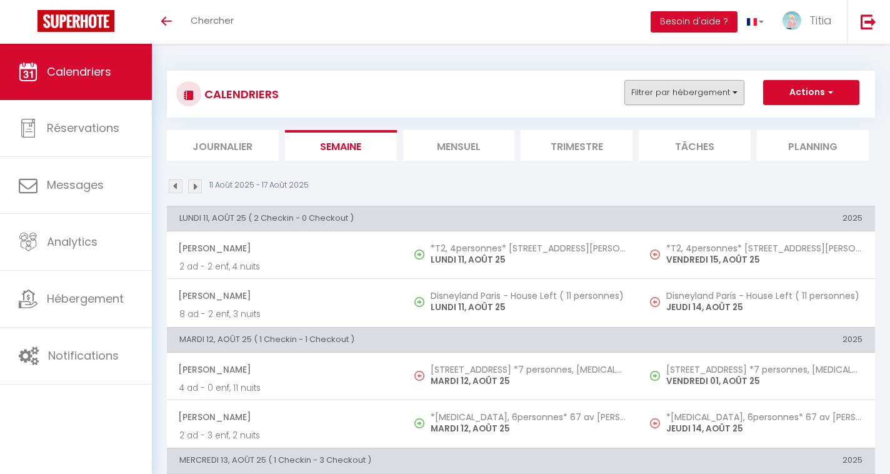
click at [714, 84] on button "Filtrer par hébergement" at bounding box center [685, 92] width 120 height 25
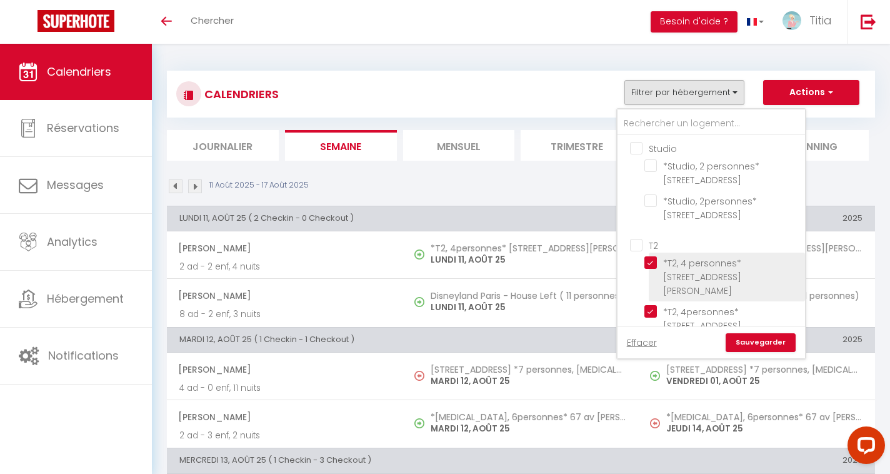
click at [650, 260] on input "*T2, 4 personnes* [STREET_ADDRESS][PERSON_NAME]" at bounding box center [723, 262] width 156 height 13
checkbox input "false"
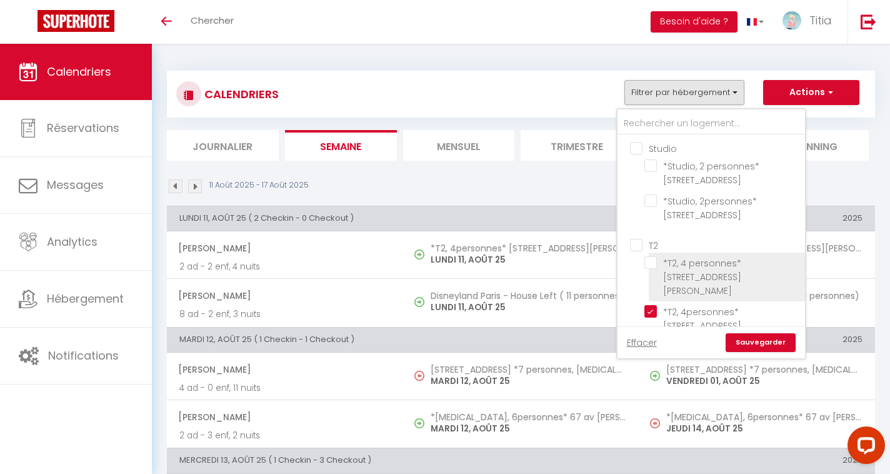
checkbox input "false"
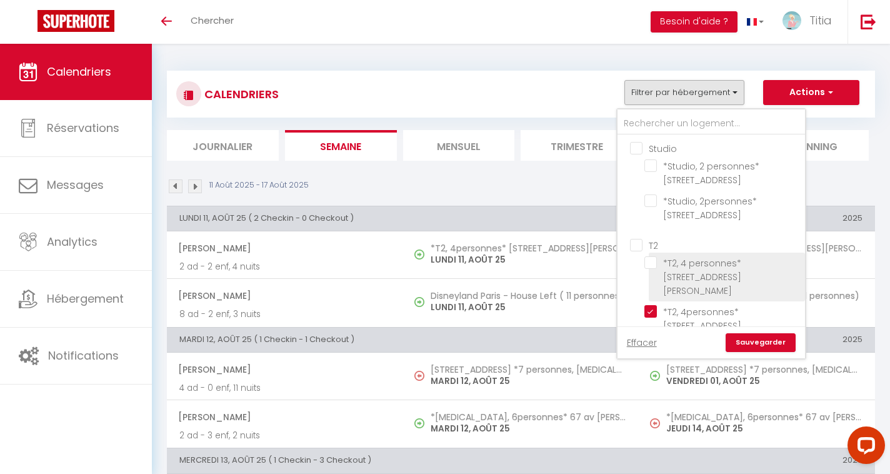
checkbox input "false"
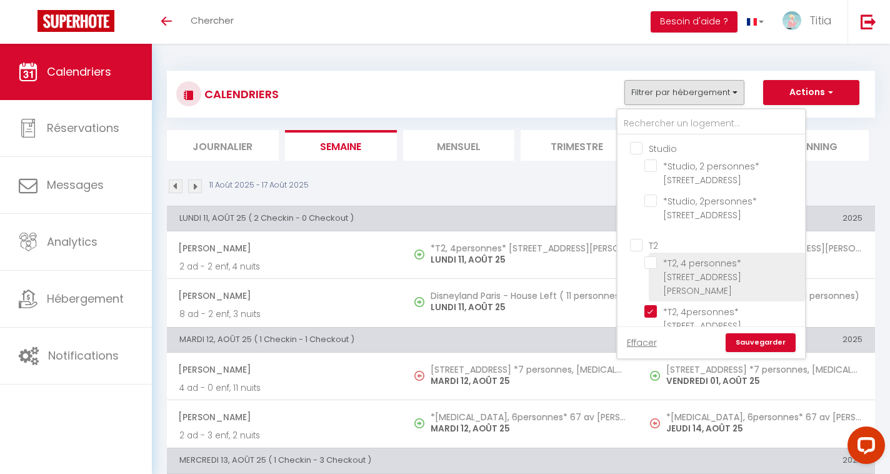
checkbox input "false"
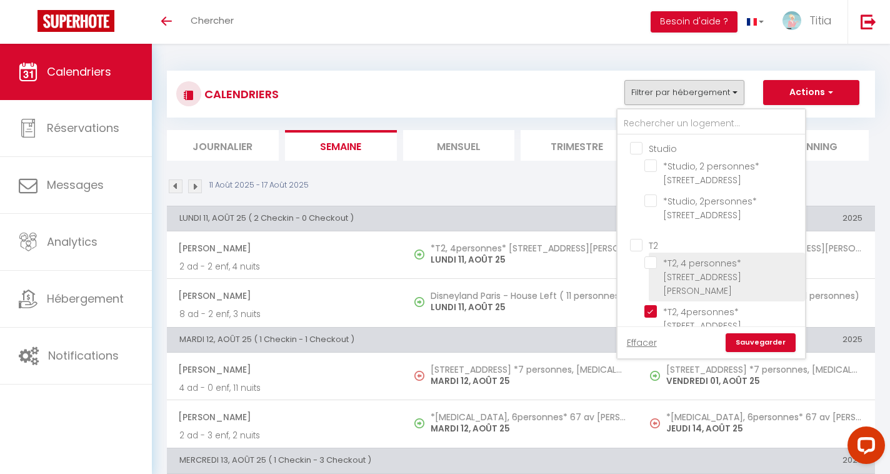
checkbox input "false"
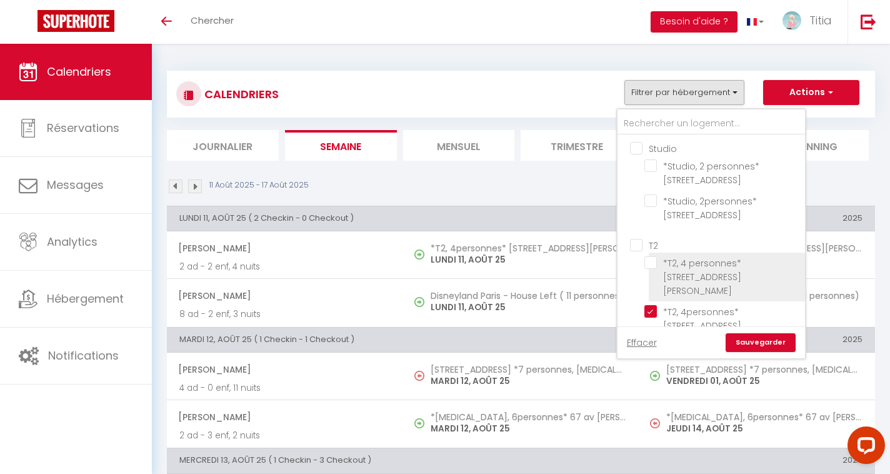
checkbox input "false"
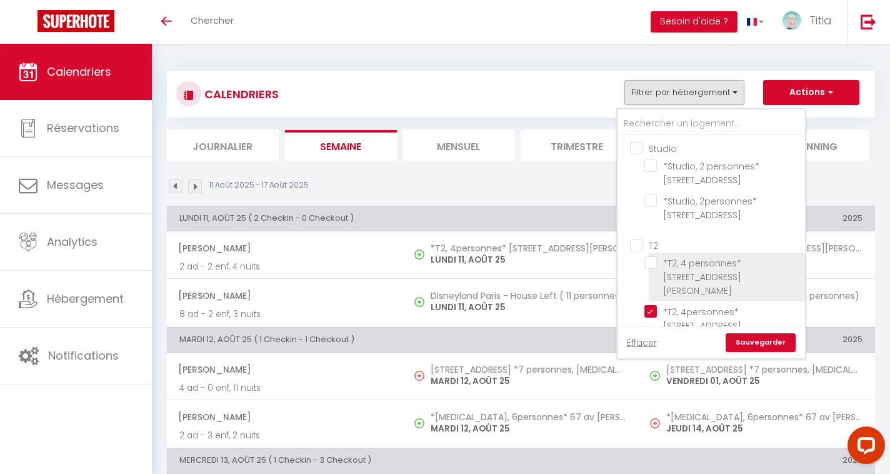
checkbox input "false"
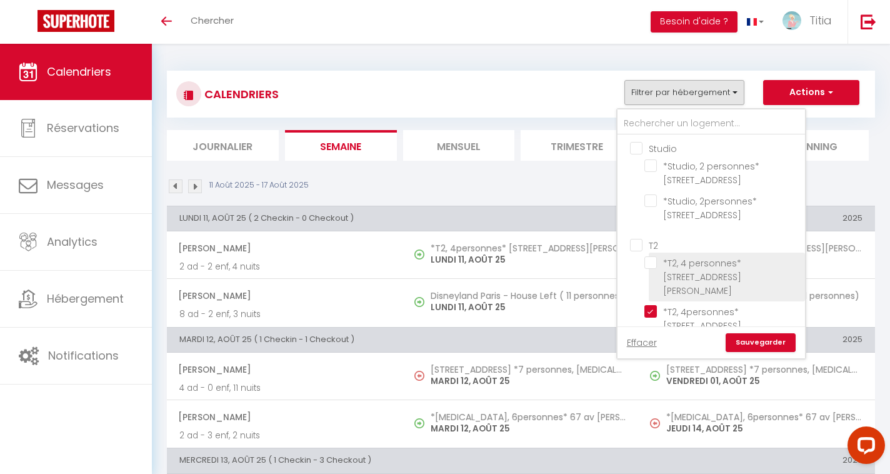
checkbox input "false"
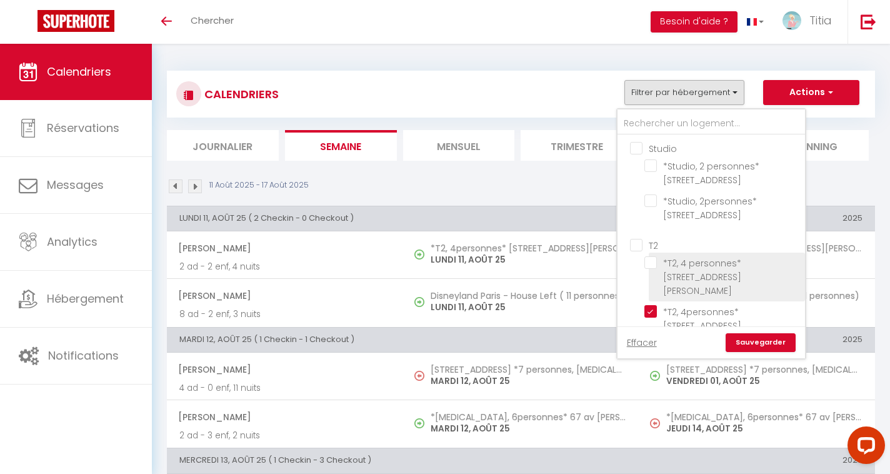
checkbox input "false"
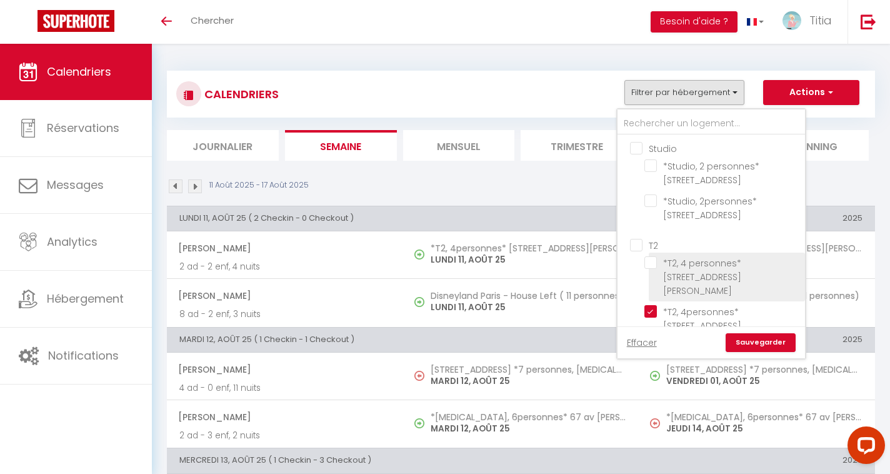
checkbox input "false"
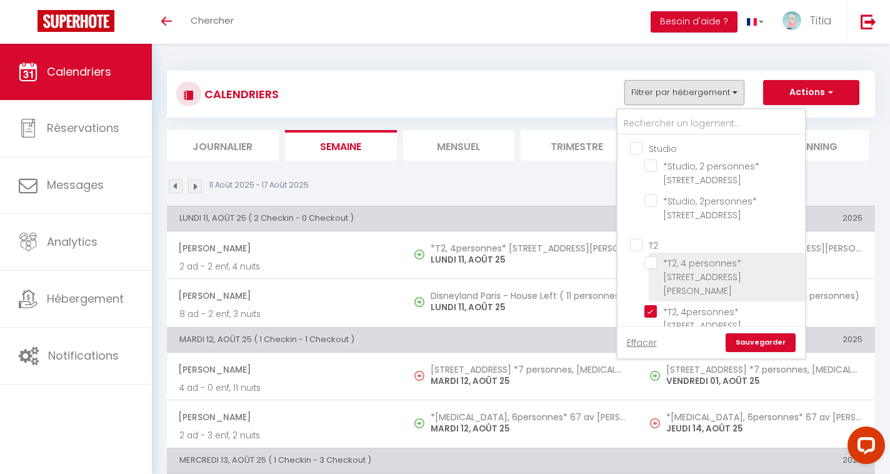
checkbox input "false"
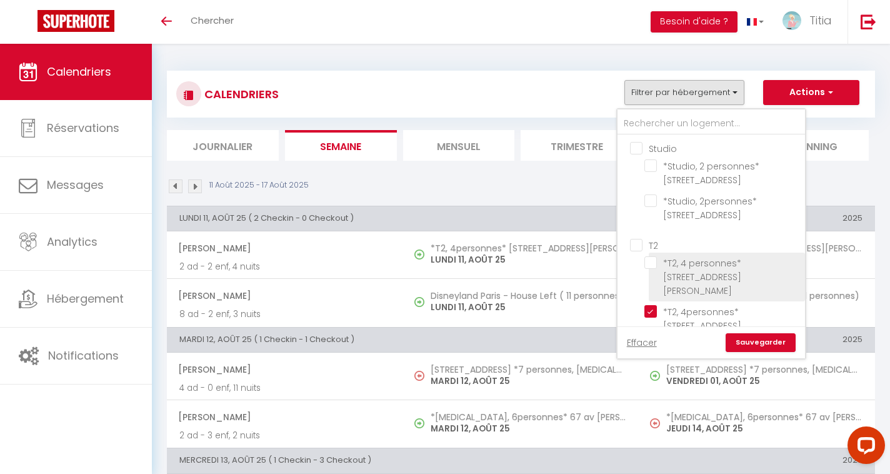
checkbox input "false"
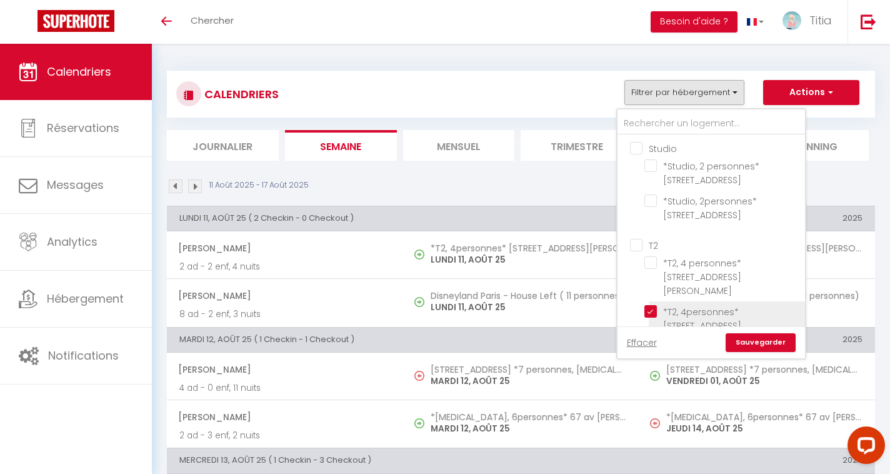
click at [648, 305] on input "*T2, 4personnes* [STREET_ADDRESS][PERSON_NAME]" at bounding box center [723, 311] width 156 height 13
checkbox input "false"
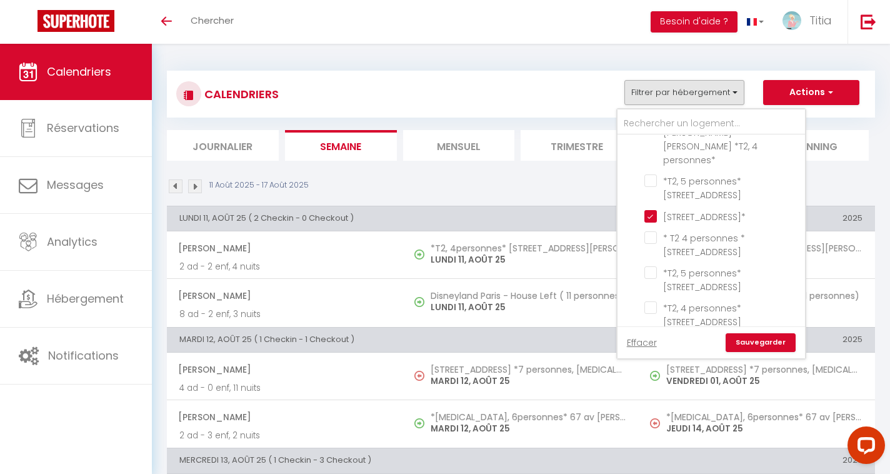
scroll to position [300, 0]
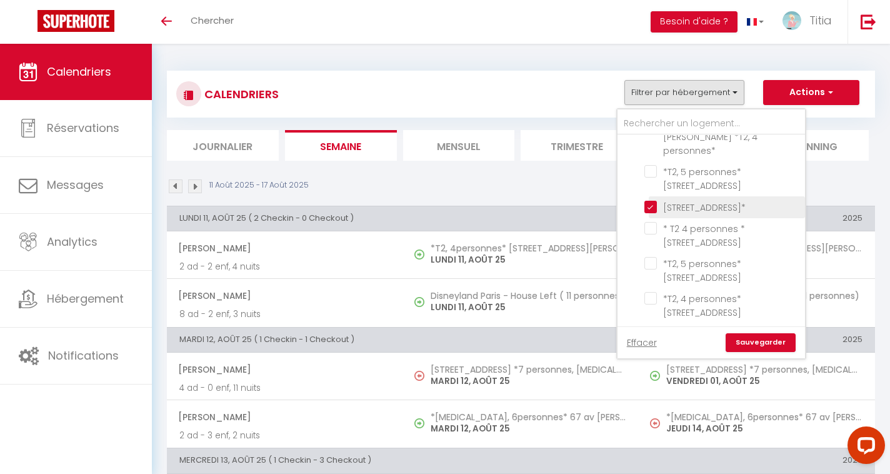
click at [651, 200] on input "[STREET_ADDRESS]*" at bounding box center [723, 206] width 156 height 13
checkbox input "false"
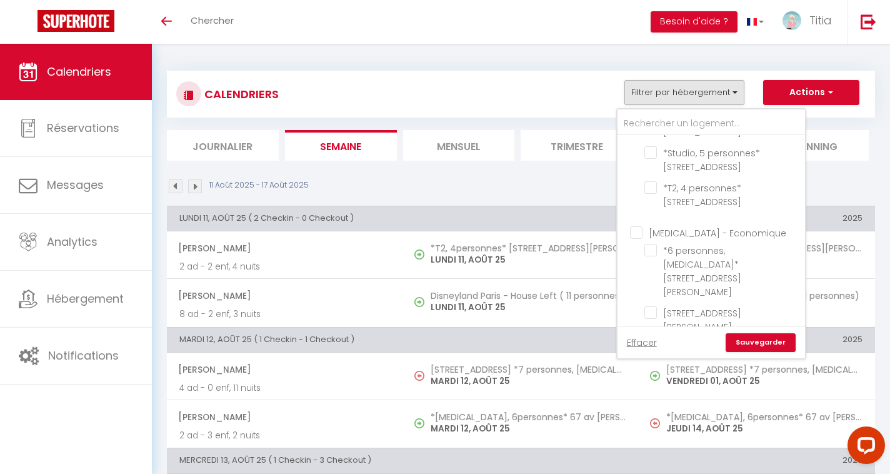
scroll to position [580, 0]
click at [652, 326] on input "[STREET_ADDRESS][PERSON_NAME] *[MEDICAL_DATA], 7 personnes*" at bounding box center [723, 332] width 156 height 13
checkbox input "false"
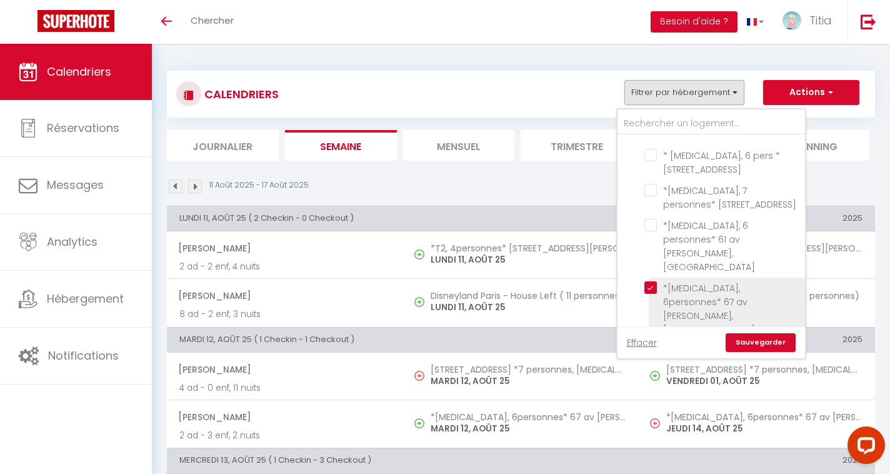
scroll to position [907, 0]
click at [653, 278] on input "*[MEDICAL_DATA], 6personnes* 67 av [PERSON_NAME], [GEOGRAPHIC_DATA]" at bounding box center [723, 284] width 156 height 13
checkbox input "false"
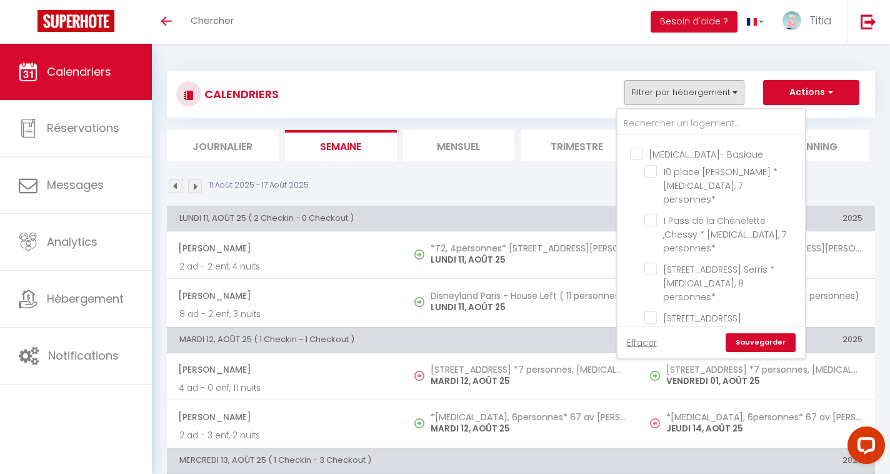
scroll to position [1270, 0]
click at [651, 443] on input "[STREET_ADDRESS] * [MEDICAL_DATA], 7 personnes *" at bounding box center [723, 449] width 156 height 13
checkbox input "false"
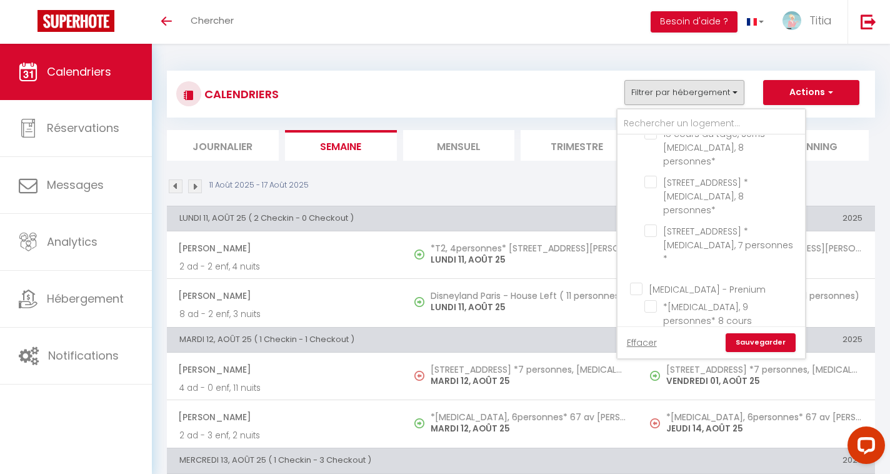
scroll to position [1921, 0]
checkbox input "false"
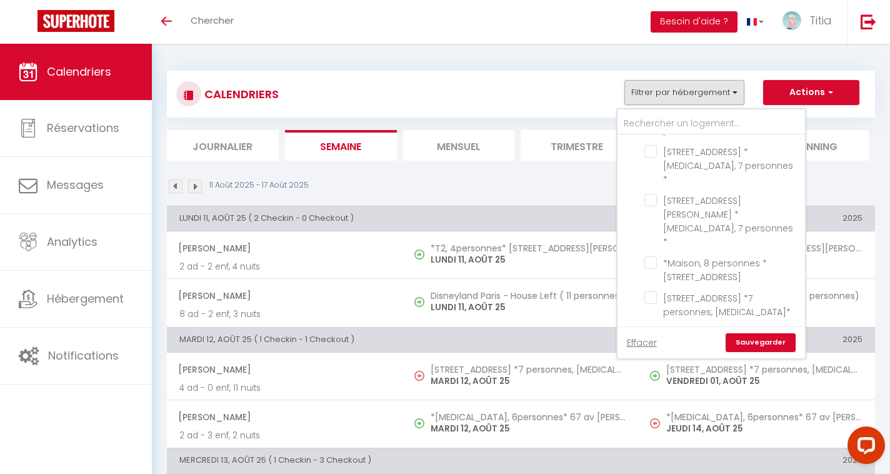
scroll to position [2291, 0]
checkbox input "false"
click at [740, 343] on link "Sauvegarder" at bounding box center [761, 342] width 70 height 19
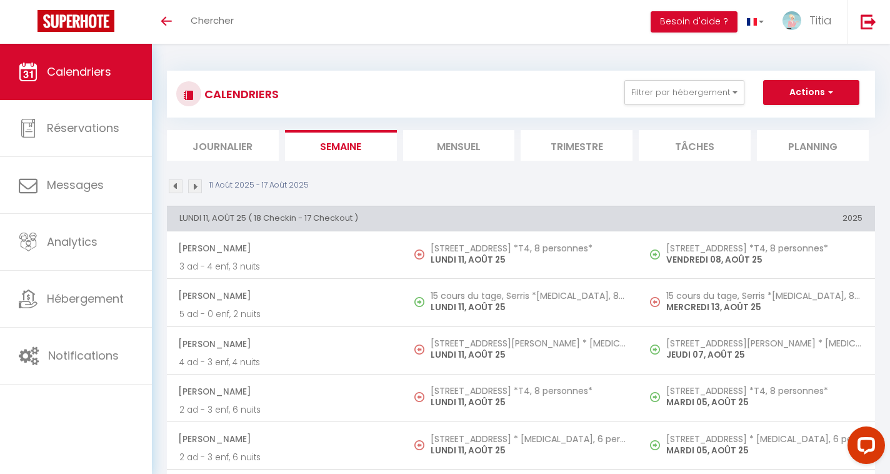
scroll to position [0, 0]
click at [709, 94] on button "Filtrer par hébergement" at bounding box center [685, 92] width 120 height 25
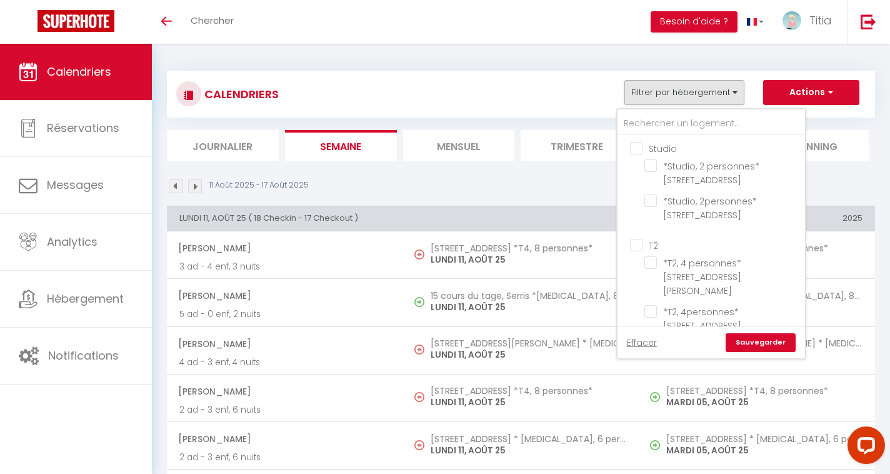
click at [699, 109] on div "Studio *Studio, 2 personnes* 5 rue de la mediterrannée, Serris *Studio, 2person…" at bounding box center [711, 234] width 189 height 250
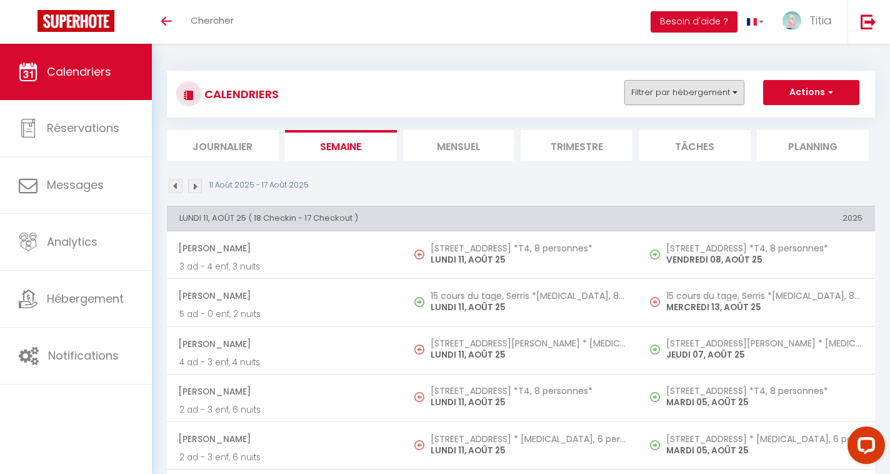
click at [693, 99] on button "Filtrer par hébergement" at bounding box center [685, 92] width 120 height 25
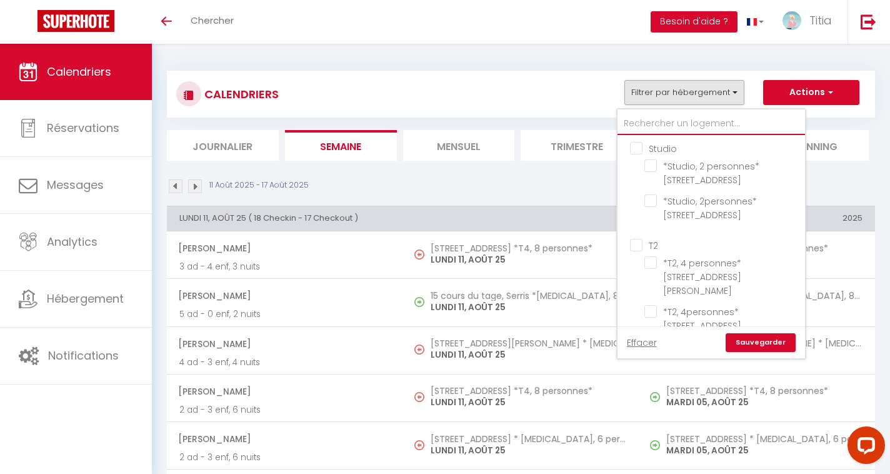
click at [686, 119] on input "text" at bounding box center [712, 124] width 188 height 23
type input "R"
checkbox input "false"
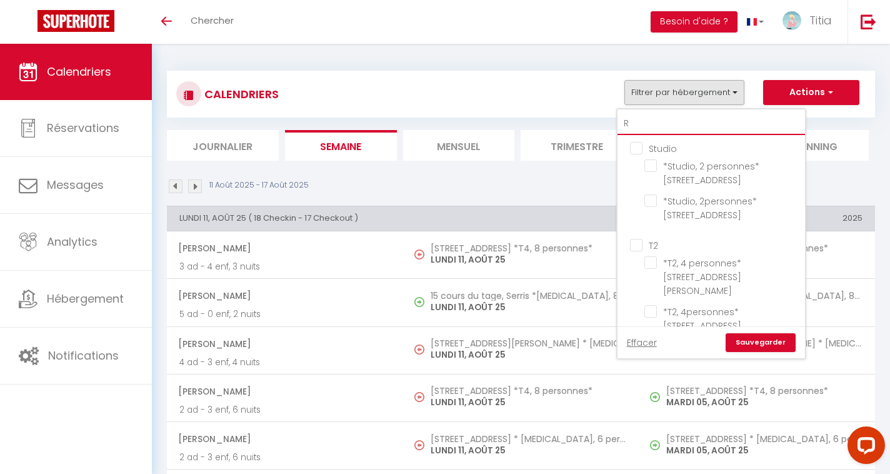
checkbox input "false"
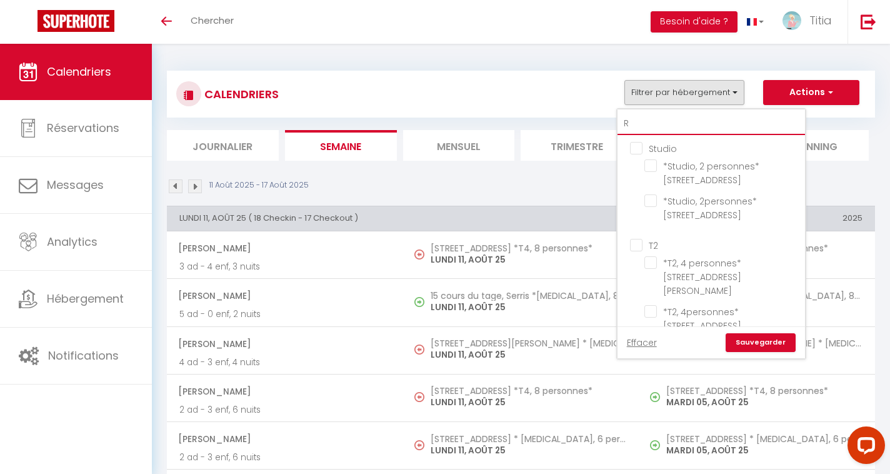
checkbox input "false"
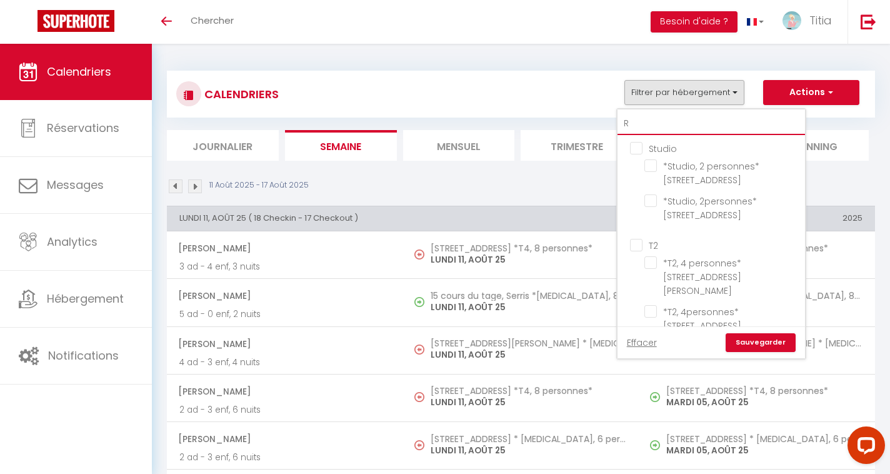
checkbox input "false"
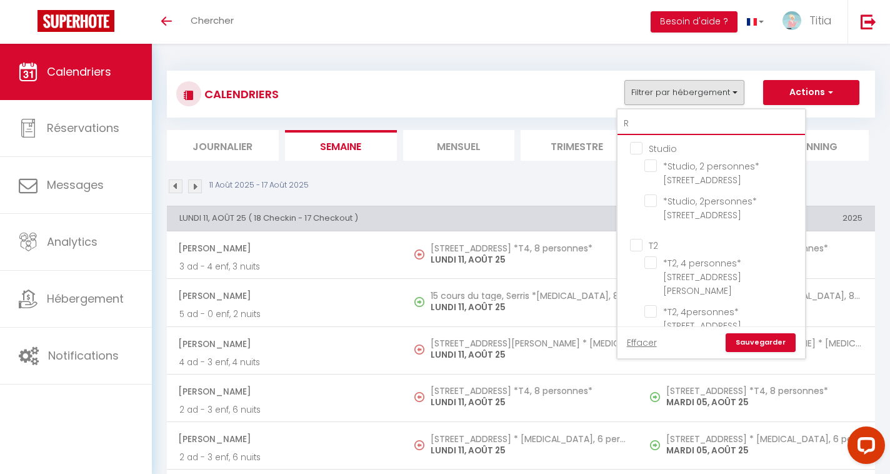
checkbox input "false"
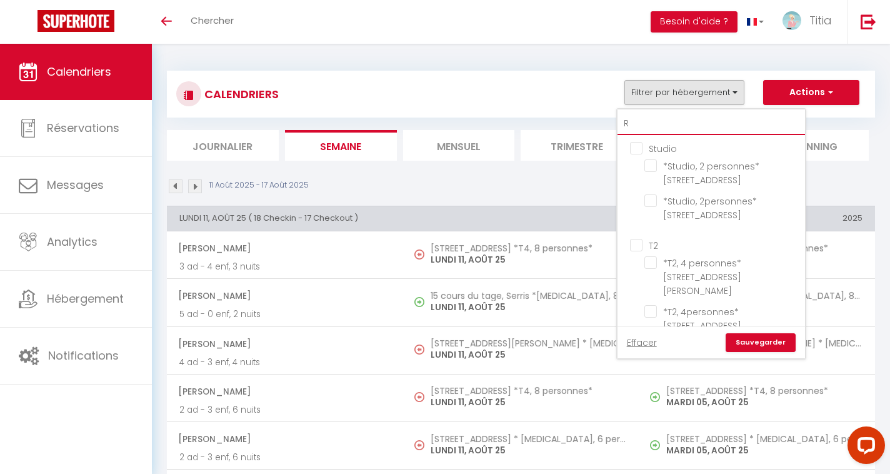
checkbox input "false"
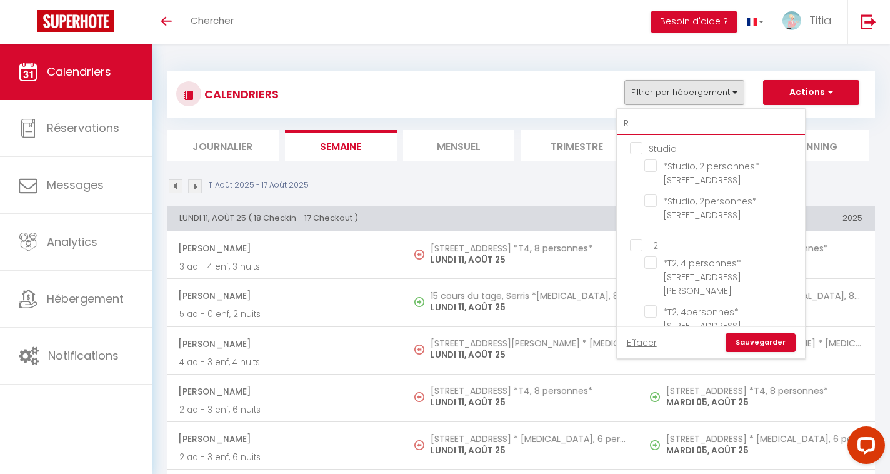
checkbox input "false"
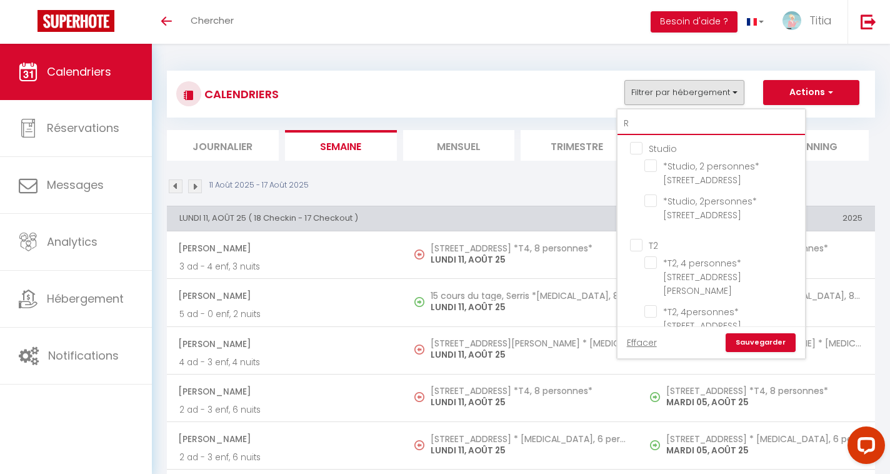
checkbox input "false"
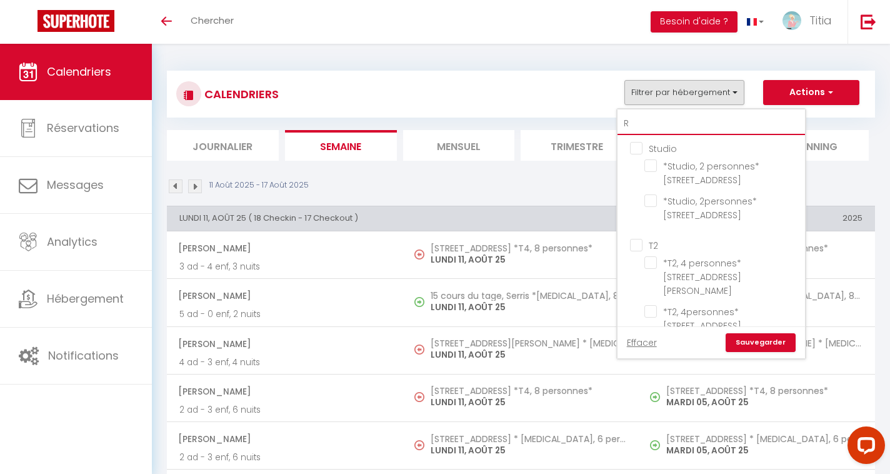
checkbox input "false"
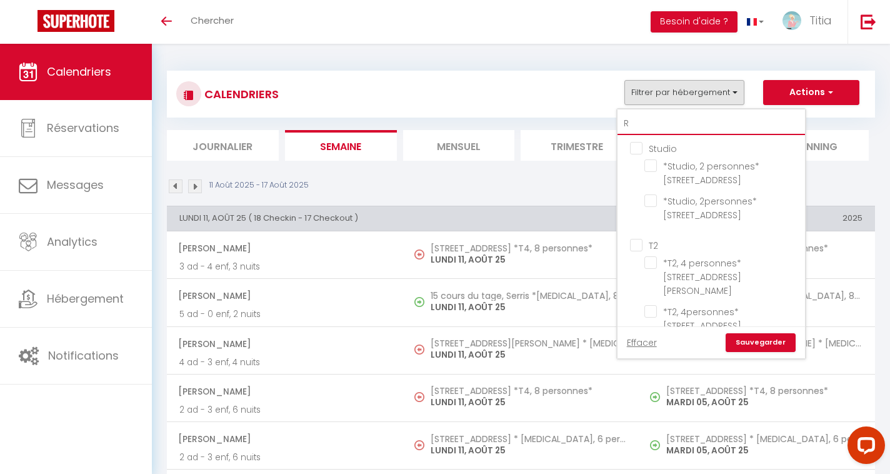
checkbox input "false"
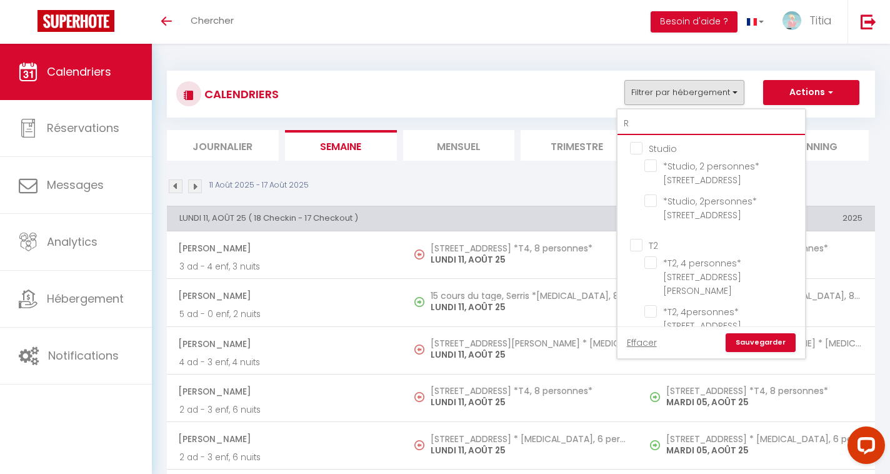
checkbox input "false"
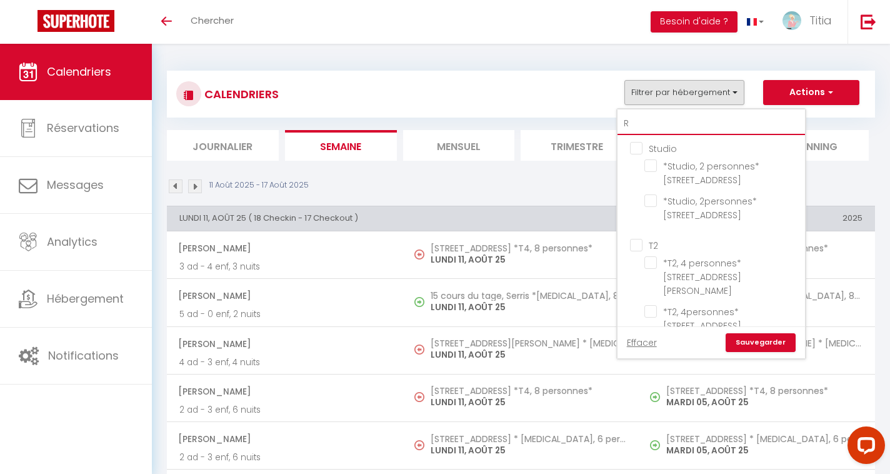
checkbox input "false"
type input "RO"
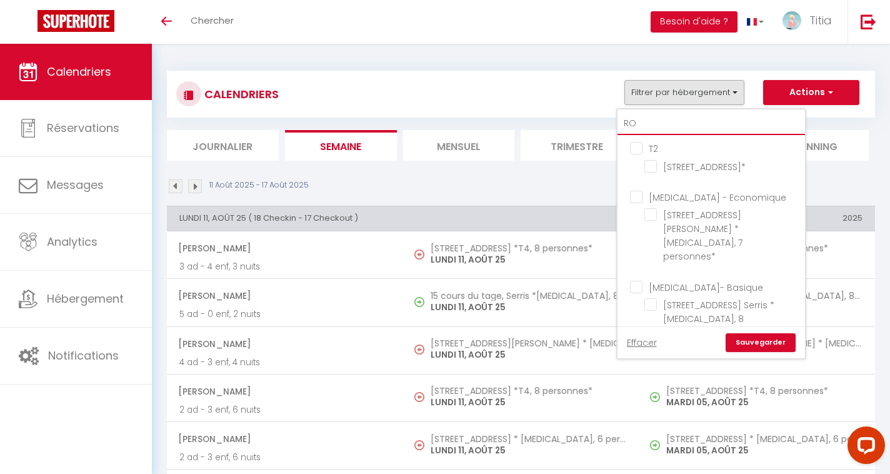
checkbox input "false"
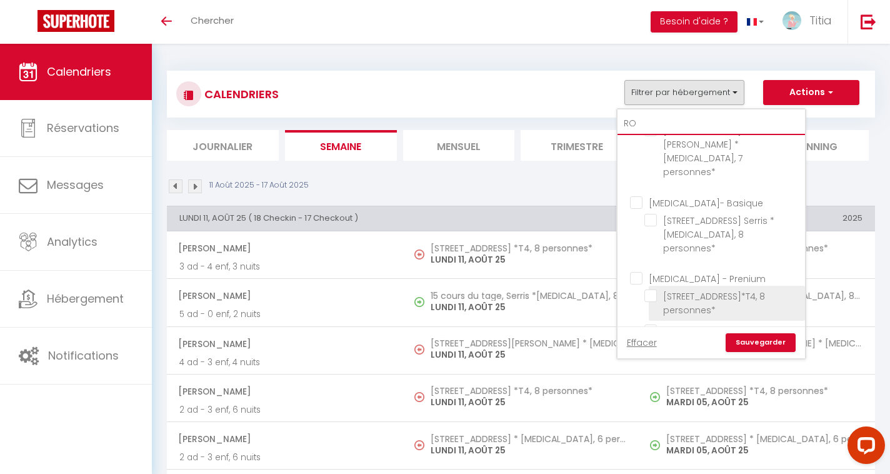
type input "RO"
click at [651, 290] on input "[STREET_ADDRESS]*T4, 8 personnes*" at bounding box center [723, 296] width 156 height 13
checkbox input "true"
checkbox input "false"
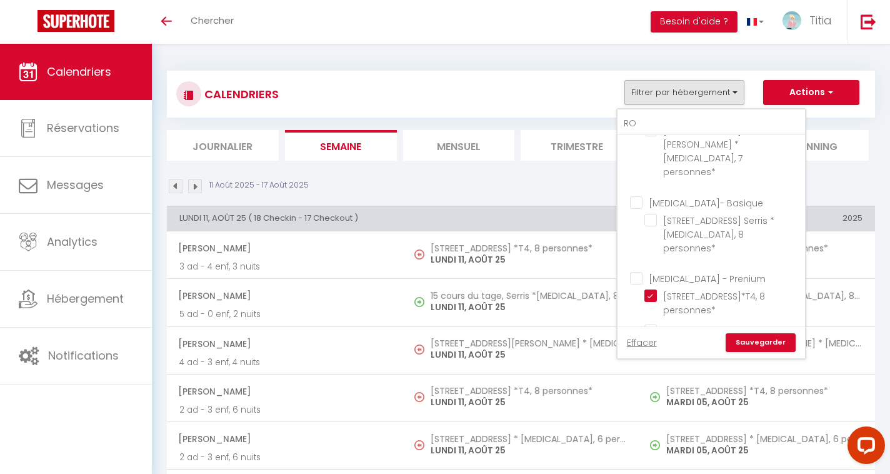
click at [745, 340] on link "Sauvegarder" at bounding box center [761, 342] width 70 height 19
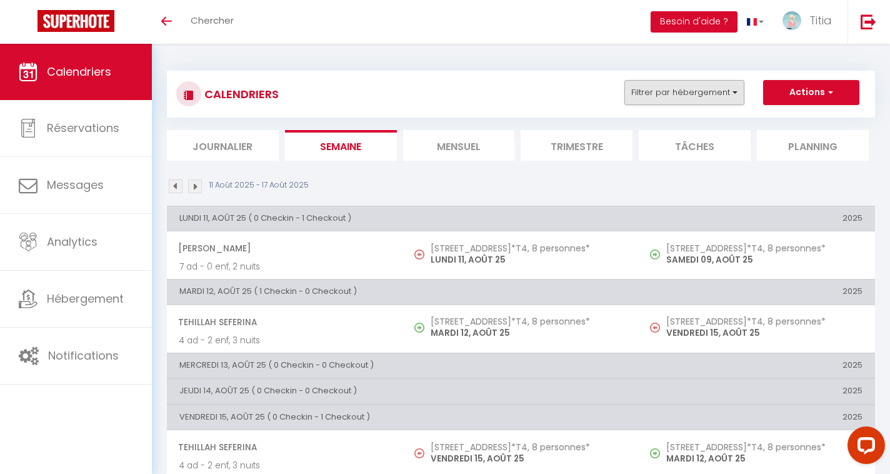
click at [672, 96] on button "Filtrer par hébergement" at bounding box center [685, 92] width 120 height 25
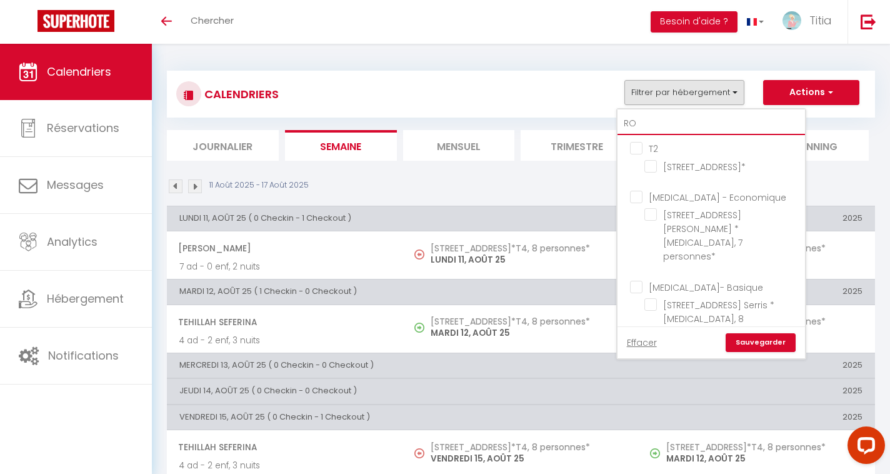
click at [648, 124] on input "RO" at bounding box center [712, 124] width 188 height 23
type input "R"
checkbox input "false"
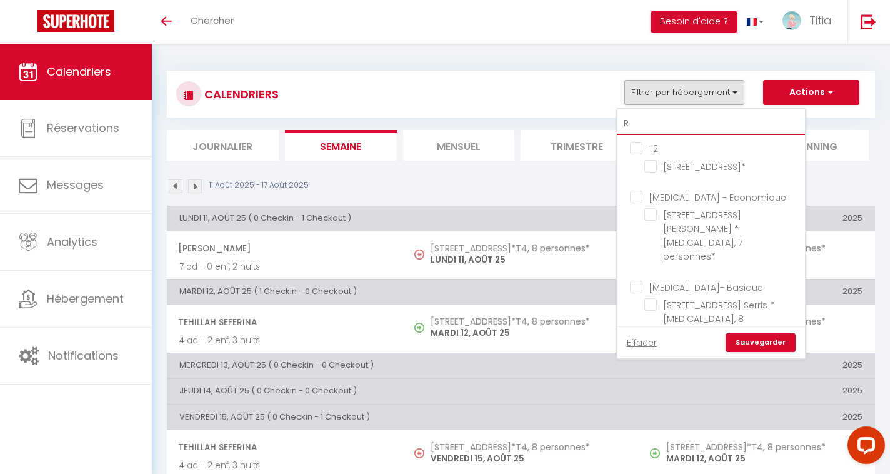
checkbox input "false"
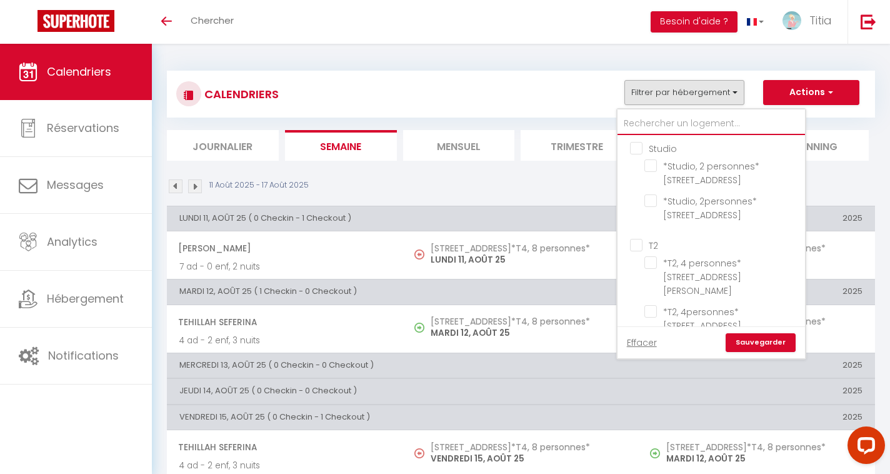
type input "1"
checkbox input "false"
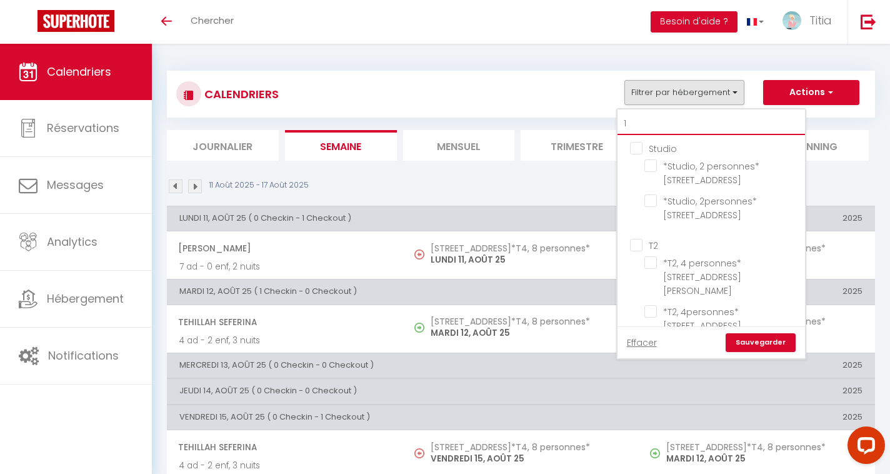
checkbox input "false"
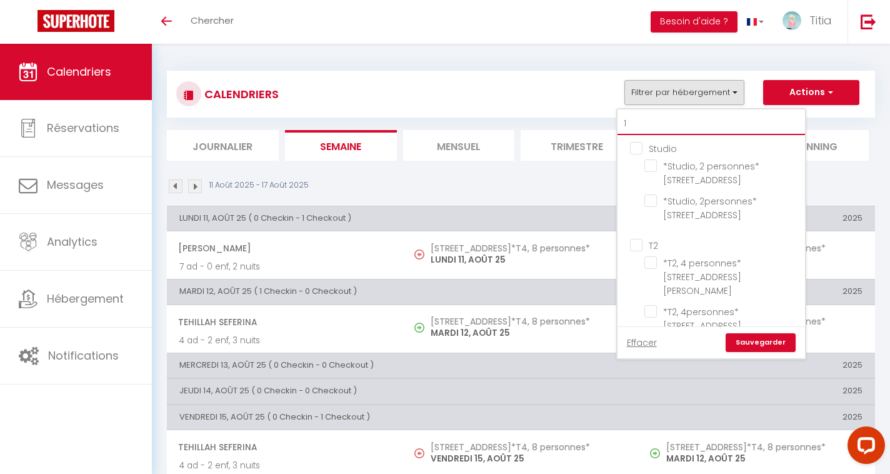
checkbox input "false"
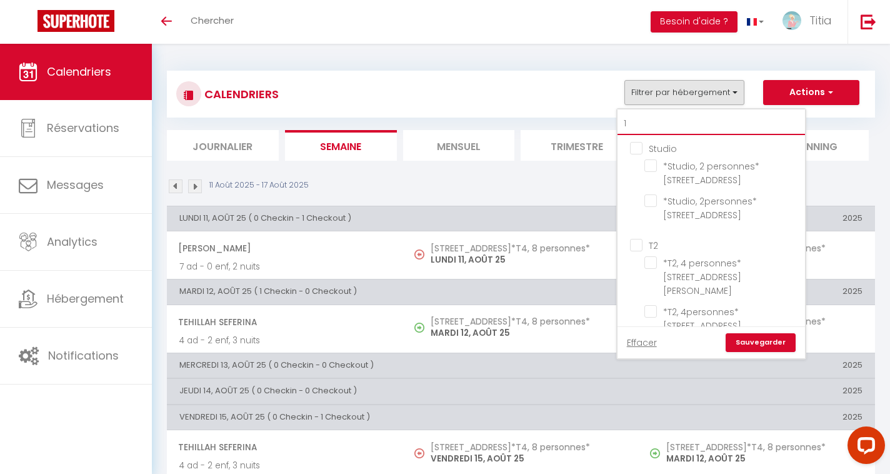
checkbox input "false"
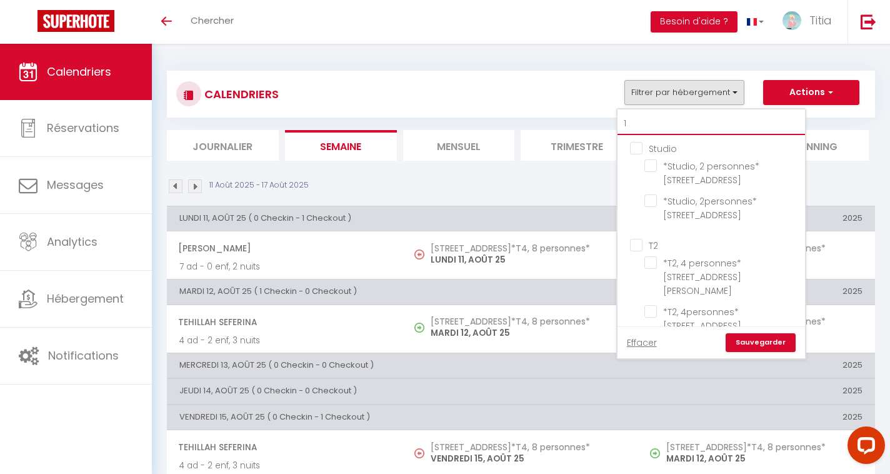
checkbox input "true"
checkbox input "false"
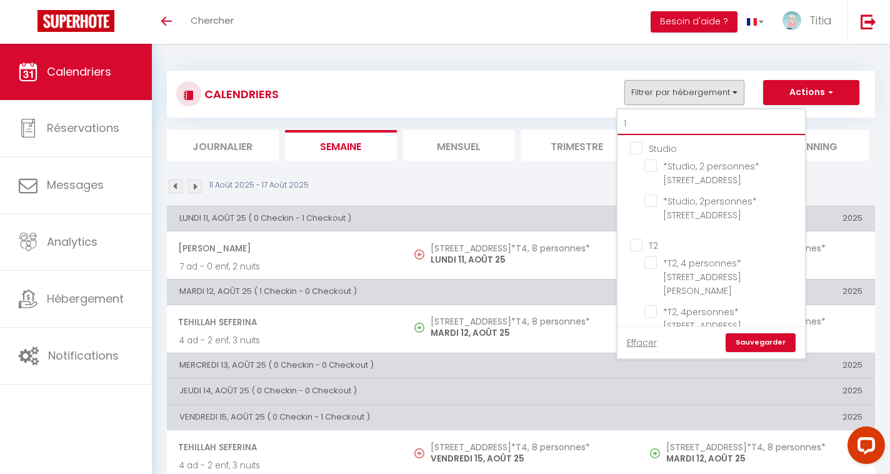
checkbox input "false"
type input "13"
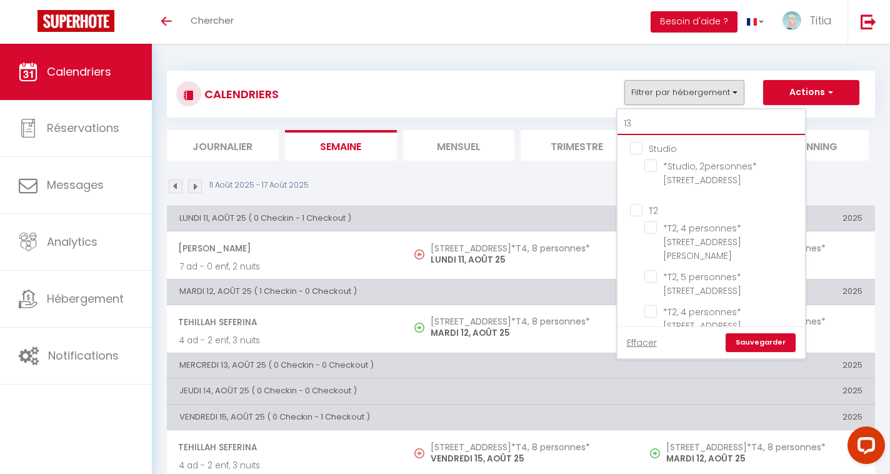
checkbox input "false"
checkbox input "true"
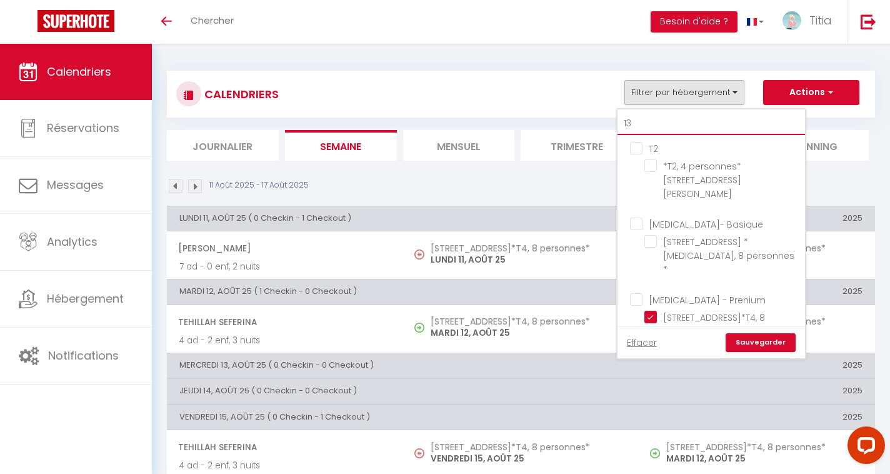
type input "13"
checkbox input "false"
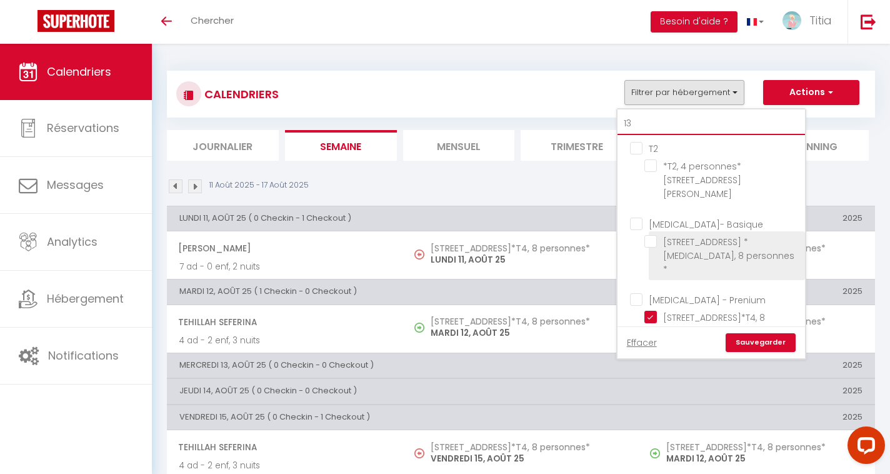
type input "13"
click at [651, 235] on input "[STREET_ADDRESS] * [MEDICAL_DATA], 8 personnes *" at bounding box center [723, 241] width 156 height 13
checkbox input "true"
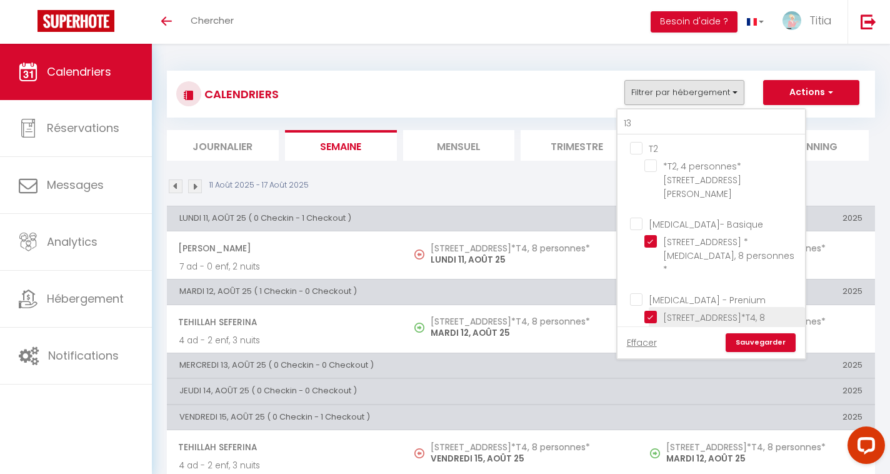
click at [651, 311] on input "[STREET_ADDRESS]*T4, 8 personnes*" at bounding box center [723, 317] width 156 height 13
checkbox input "false"
click at [774, 338] on link "Sauvegarder" at bounding box center [761, 342] width 70 height 19
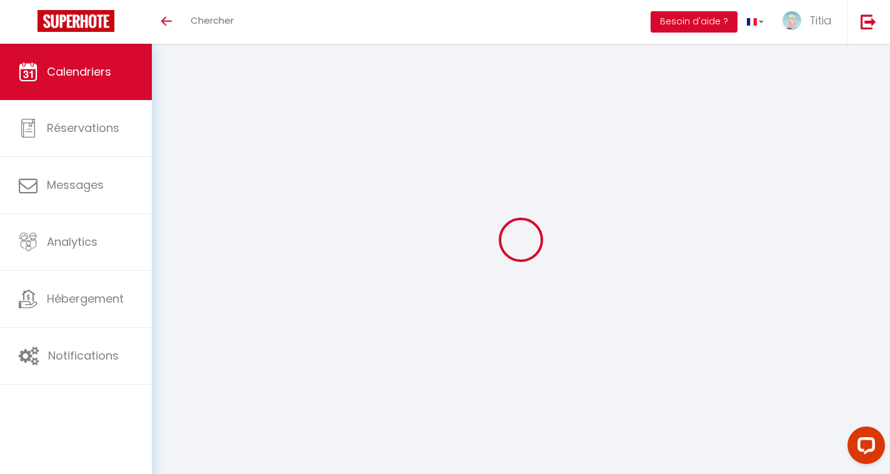
click at [436, 74] on div at bounding box center [521, 239] width 709 height 361
click at [604, 139] on div at bounding box center [521, 239] width 709 height 361
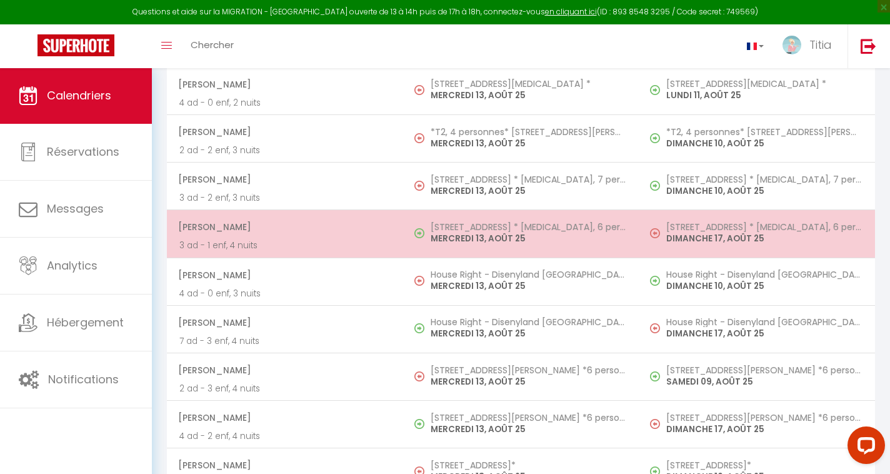
scroll to position [3952, 0]
